Goal: Task Accomplishment & Management: Manage account settings

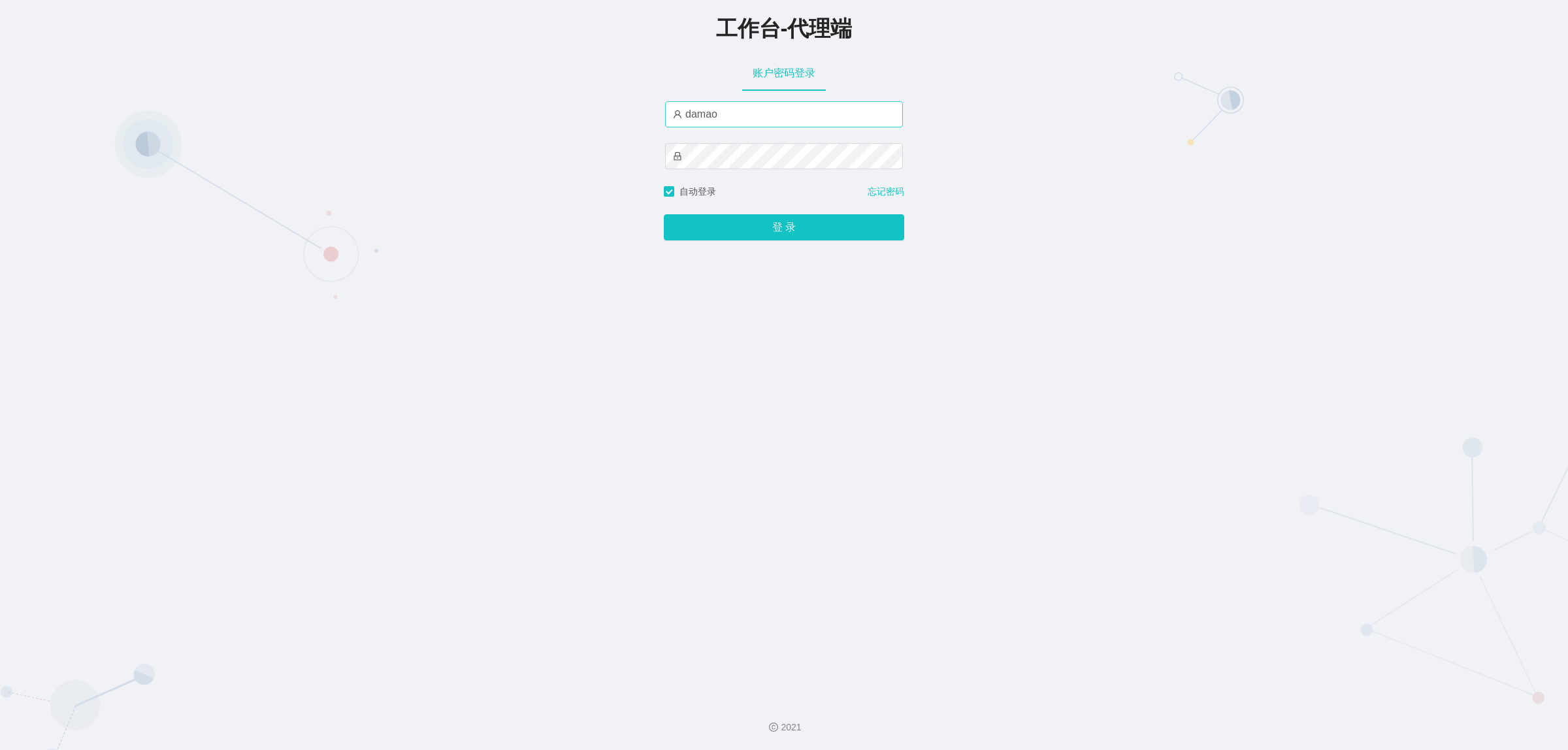
click at [742, 112] on input "damao" at bounding box center [784, 114] width 238 height 26
type input "baoma"
click at [783, 232] on button "登 录" at bounding box center [784, 227] width 241 height 26
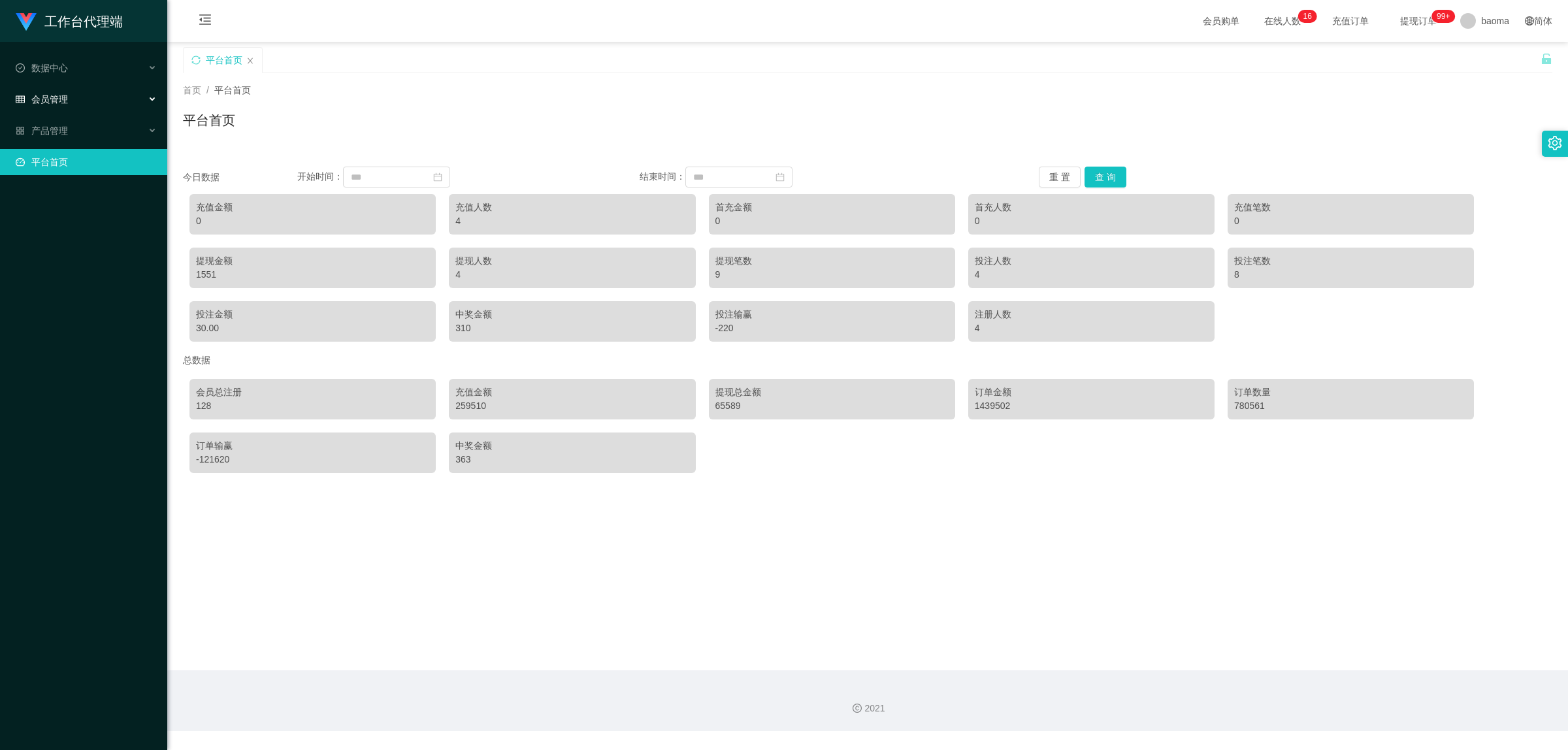
click at [68, 99] on div "会员管理" at bounding box center [83, 99] width 167 height 26
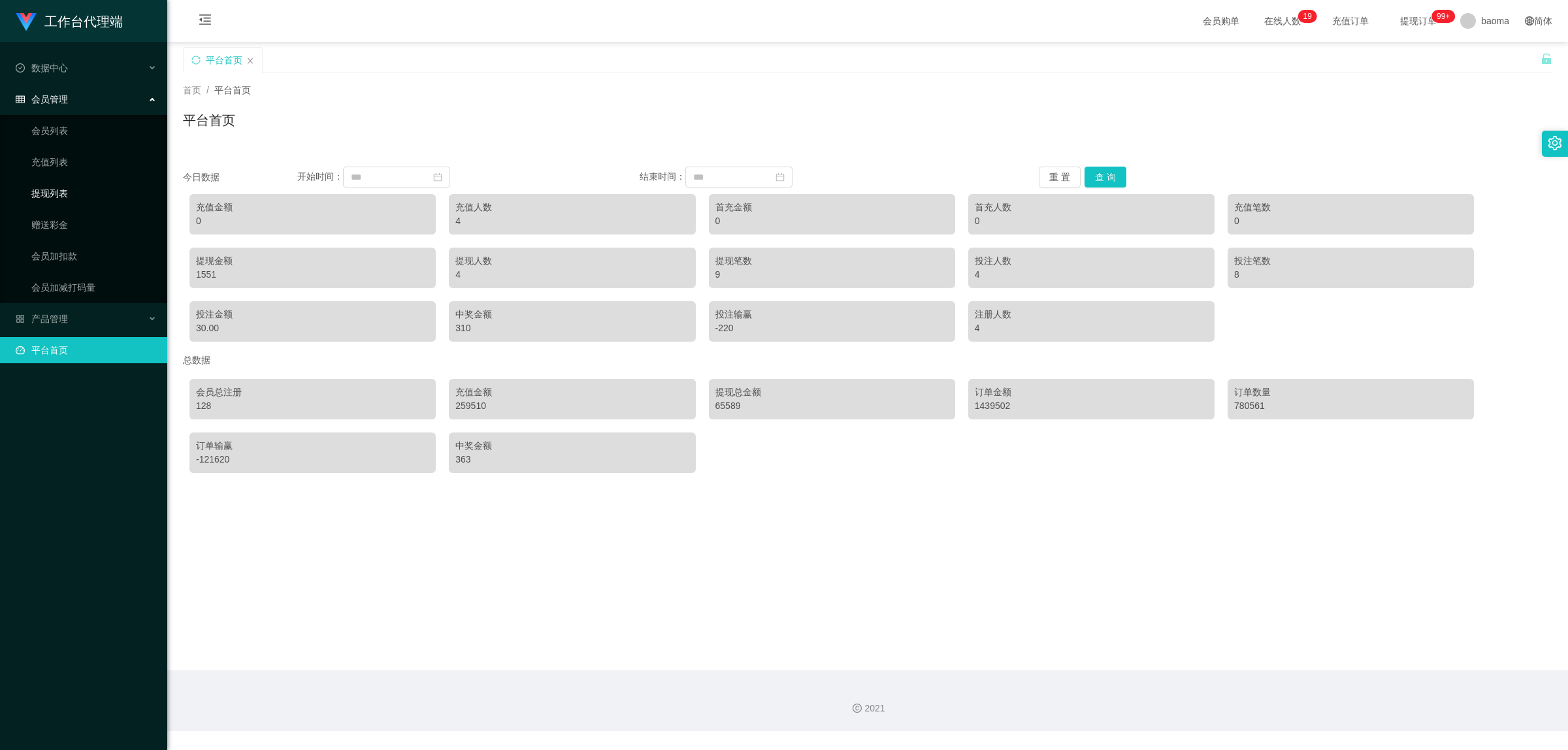
click at [61, 195] on link "提现列表" at bounding box center [94, 194] width 125 height 26
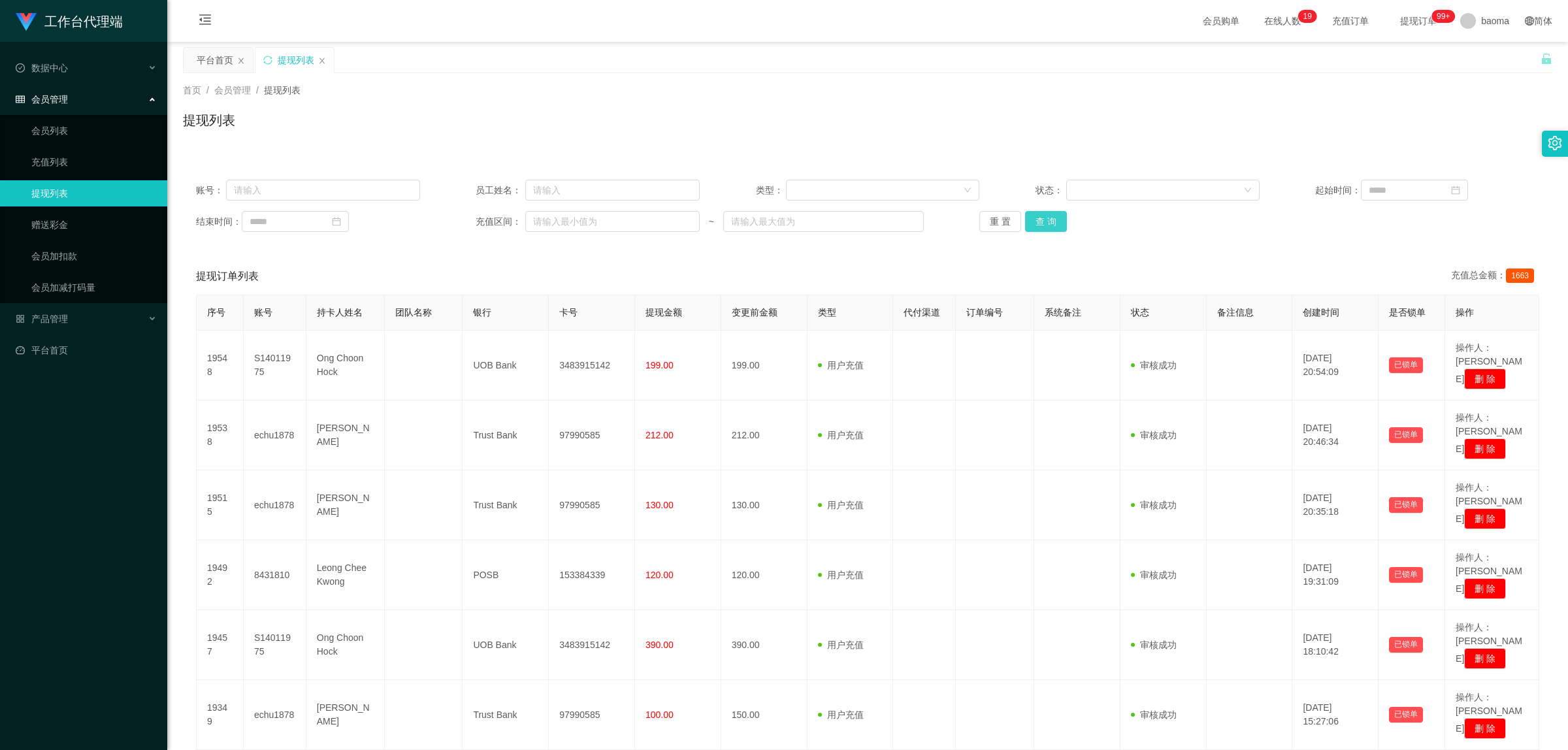
click at [1041, 224] on button "查 询" at bounding box center [1046, 221] width 42 height 21
click at [1040, 224] on button "查 询" at bounding box center [1046, 221] width 42 height 21
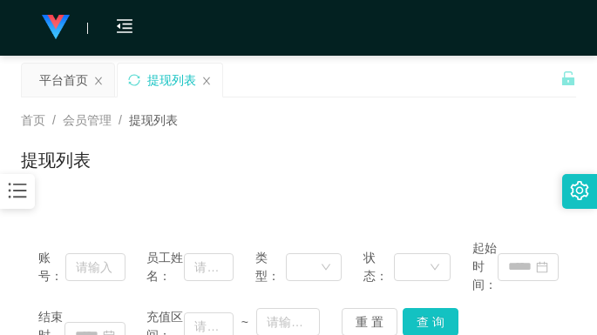
click at [449, 35] on div "会员购单 在线人数 0 1 2 3 4 5 6 7 8 9 0 1 2 3 4 5 6 7 8 9 0 1 2 3 4 5 6 7 8 9 0 1 2 3 4…" at bounding box center [298, 28] width 597 height 57
